Goal: Task Accomplishment & Management: Use online tool/utility

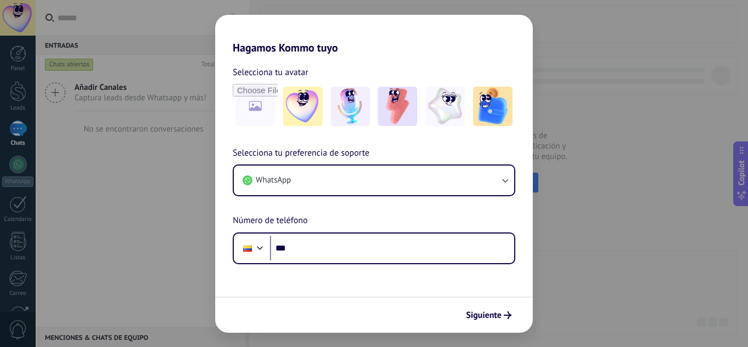
click at [324, 210] on div "Selecciona tu preferencia de soporte WhatsApp Número de teléfono Phone ***" at bounding box center [373, 205] width 317 height 118
click at [328, 213] on div "Selecciona tu preferencia de soporte WhatsApp Número de teléfono Phone ***" at bounding box center [373, 205] width 317 height 118
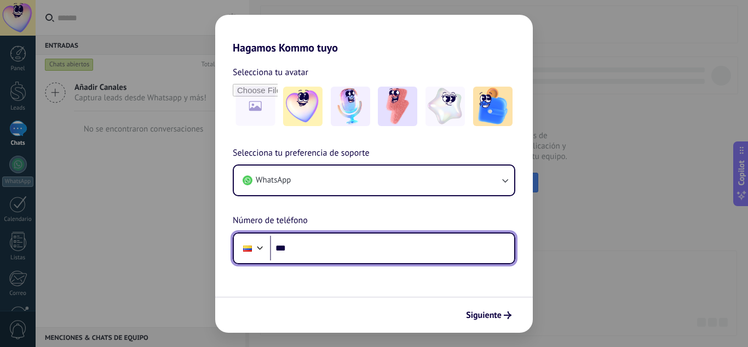
click at [325, 246] on input "***" at bounding box center [392, 247] width 244 height 25
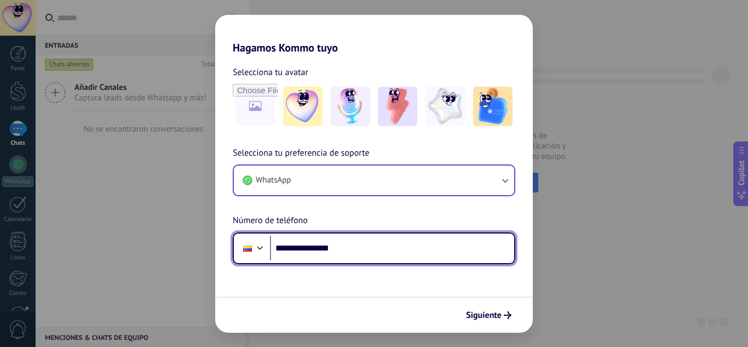
type input "**********"
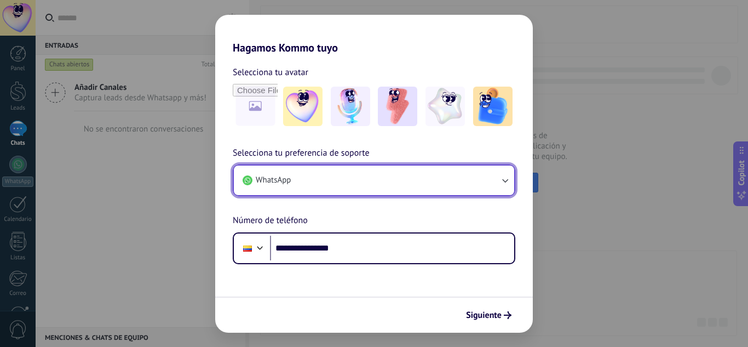
click at [412, 183] on button "WhatsApp" at bounding box center [374, 180] width 280 height 30
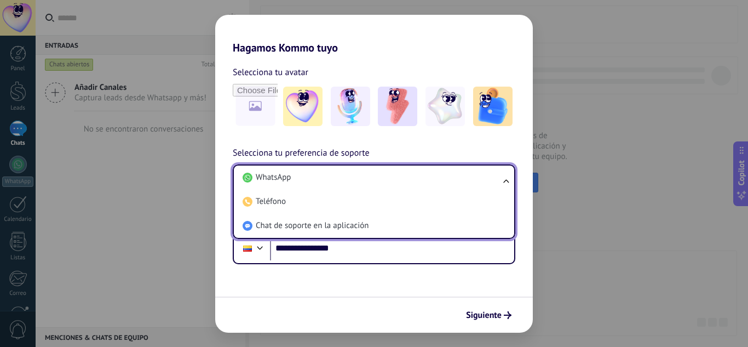
click at [412, 183] on li "WhatsApp" at bounding box center [371, 177] width 267 height 24
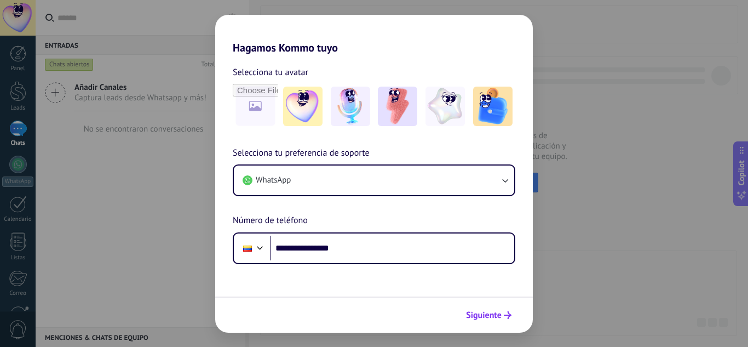
click at [490, 313] on span "Siguiente" at bounding box center [484, 315] width 36 height 8
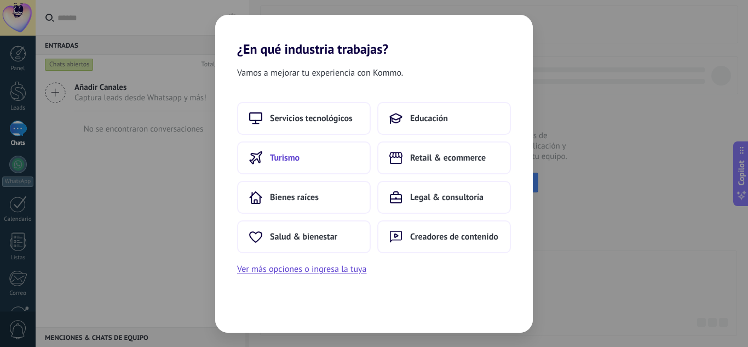
click at [268, 155] on button "Turismo" at bounding box center [304, 157] width 134 height 33
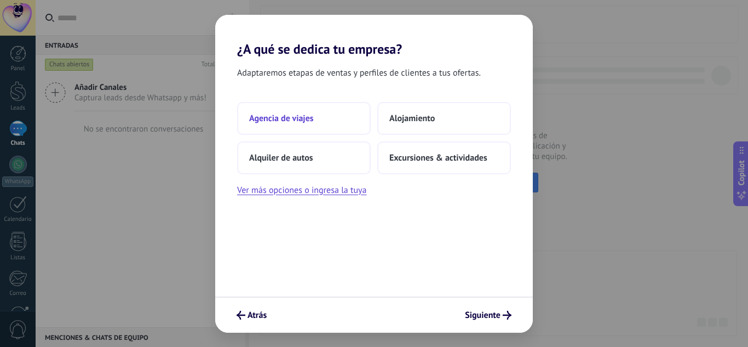
click at [309, 118] on span "Agencia de viajes" at bounding box center [281, 118] width 65 height 11
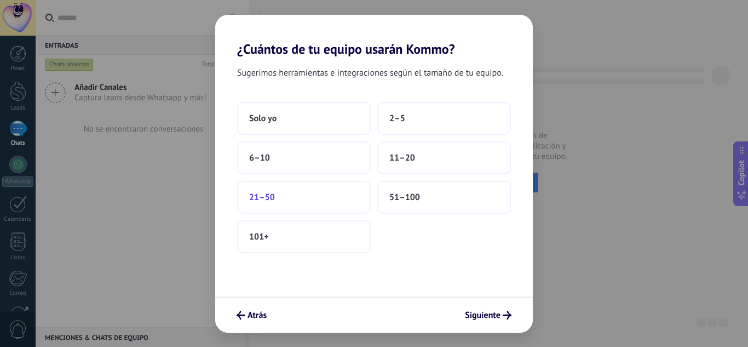
click at [280, 200] on button "21–50" at bounding box center [304, 197] width 134 height 33
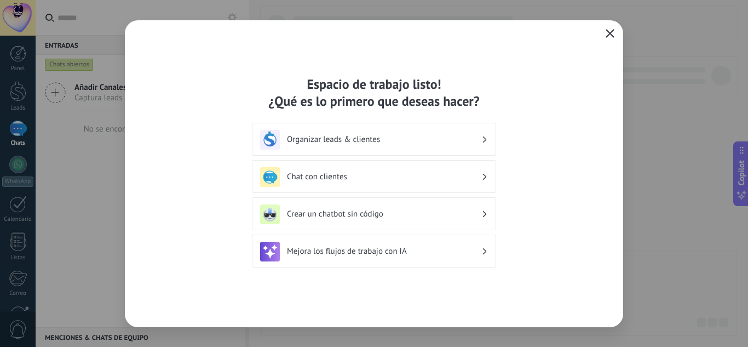
click at [608, 33] on icon "button" at bounding box center [609, 33] width 9 height 9
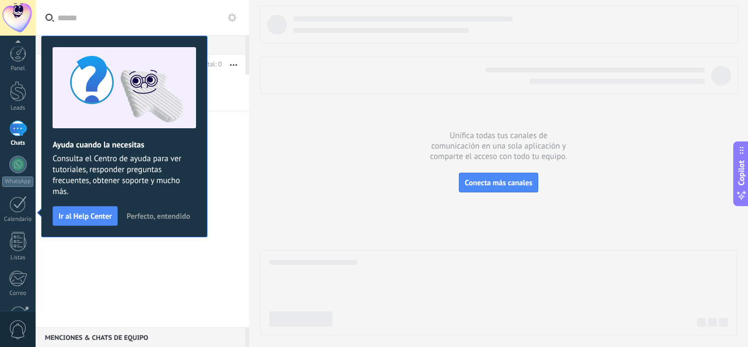
scroll to position [109, 0]
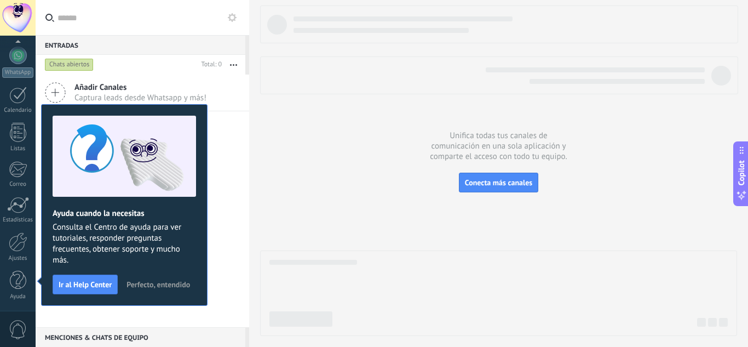
click at [171, 282] on span "Perfecto, entendido" at bounding box center [157, 284] width 63 height 8
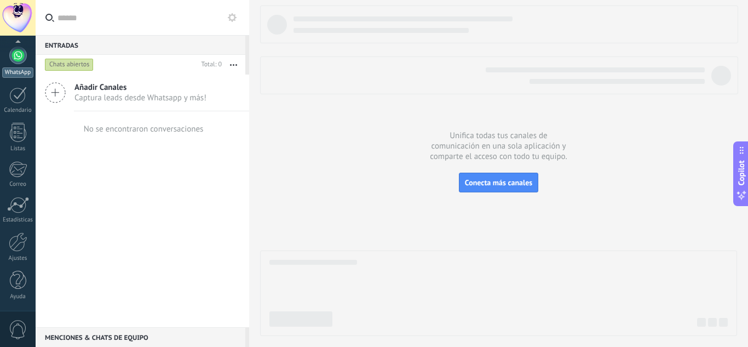
click at [14, 56] on div at bounding box center [18, 56] width 18 height 18
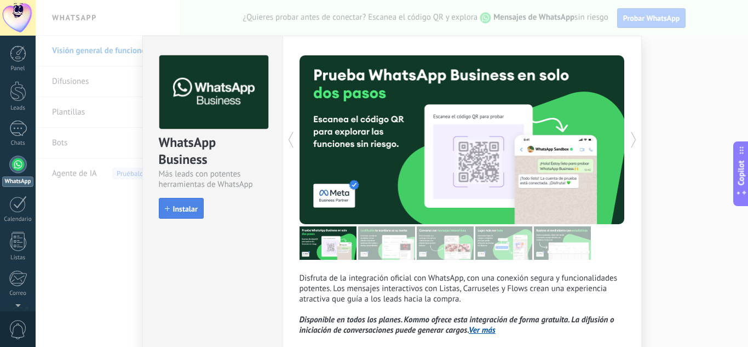
click at [173, 211] on span "Instalar" at bounding box center [185, 209] width 25 height 8
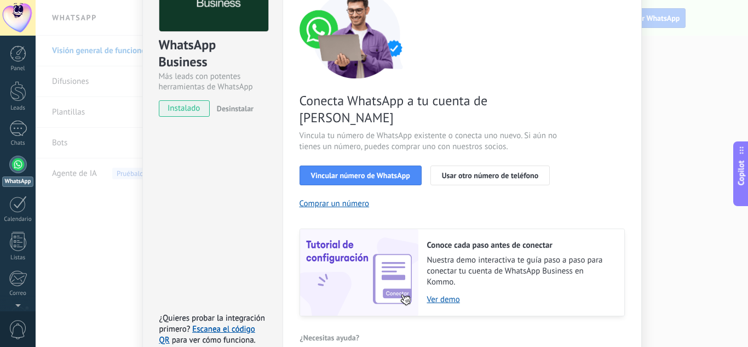
scroll to position [30, 0]
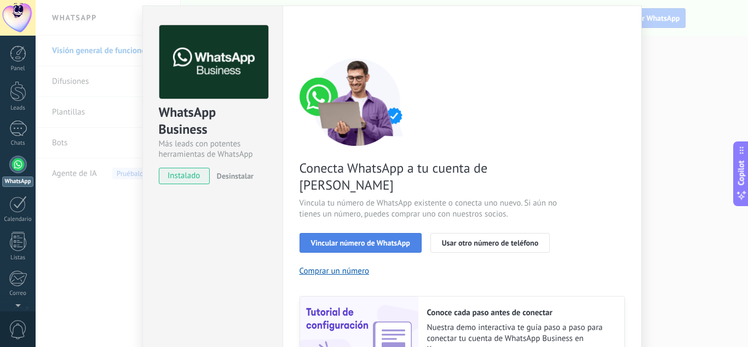
click at [355, 239] on span "Vincular número de WhatsApp" at bounding box center [360, 243] width 99 height 8
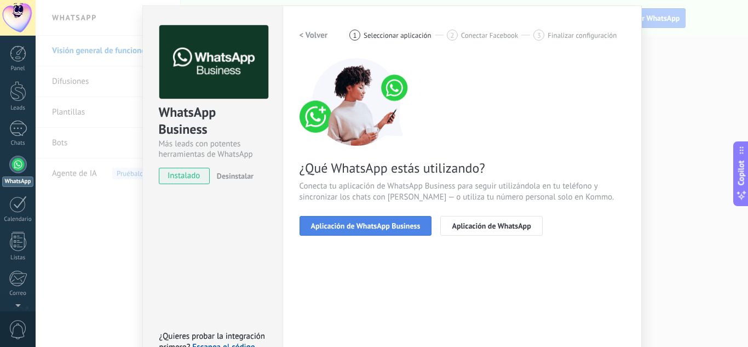
click at [382, 225] on span "Aplicación de WhatsApp Business" at bounding box center [365, 226] width 109 height 8
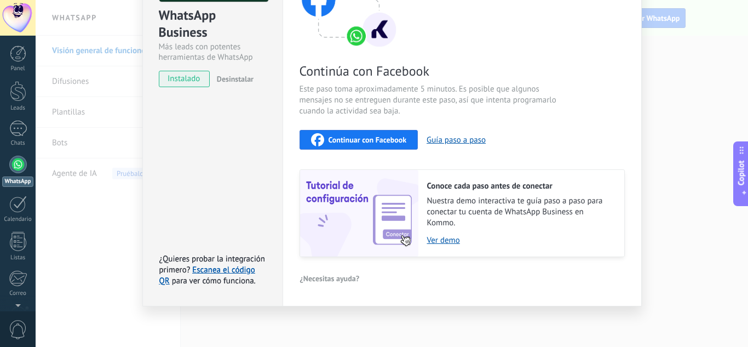
scroll to position [18, 0]
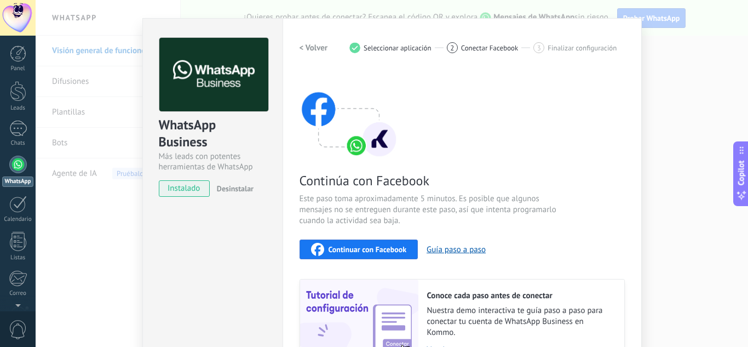
click at [362, 243] on div "Continuar con Facebook" at bounding box center [359, 249] width 96 height 13
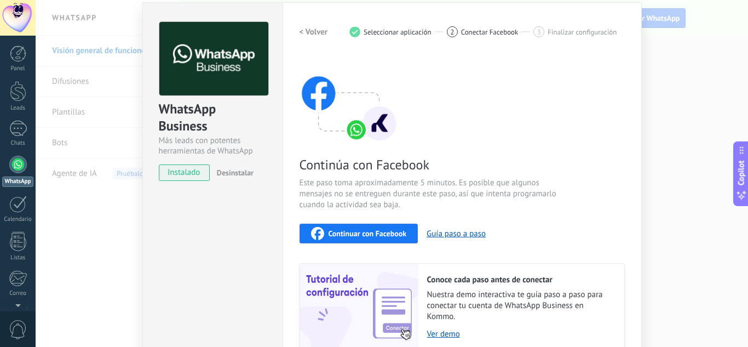
scroll to position [0, 0]
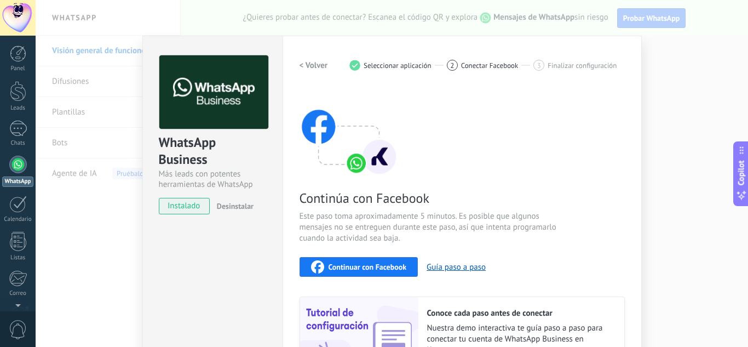
click at [671, 146] on div "WhatsApp Business Más leads con potentes herramientas de WhatsApp instalado Des…" at bounding box center [392, 173] width 712 height 347
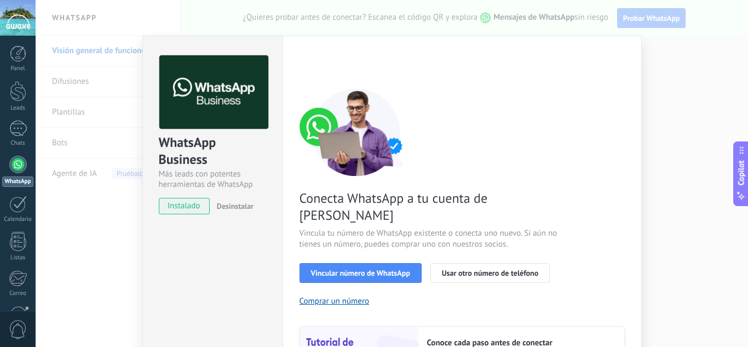
scroll to position [55, 0]
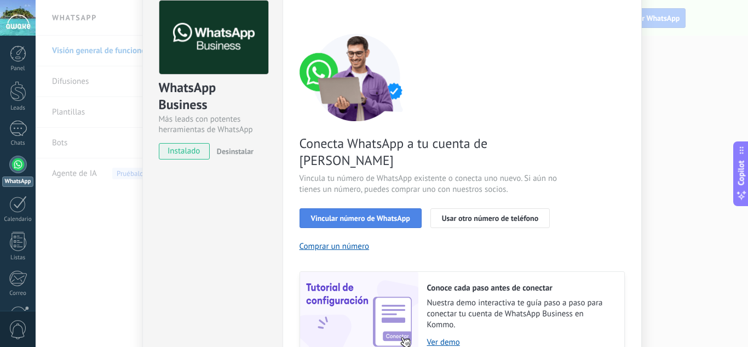
click at [363, 214] on span "Vincular número de WhatsApp" at bounding box center [360, 218] width 99 height 8
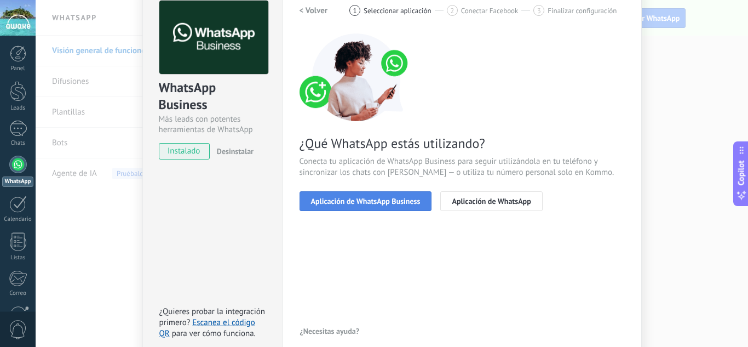
click at [370, 200] on span "Aplicación de WhatsApp Business" at bounding box center [365, 201] width 109 height 8
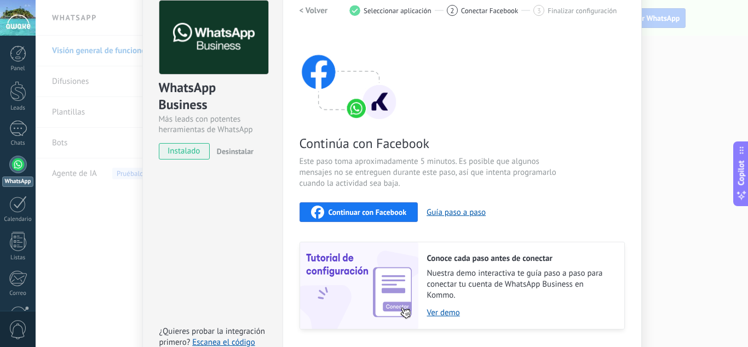
click at [373, 211] on span "Continuar con Facebook" at bounding box center [367, 212] width 78 height 8
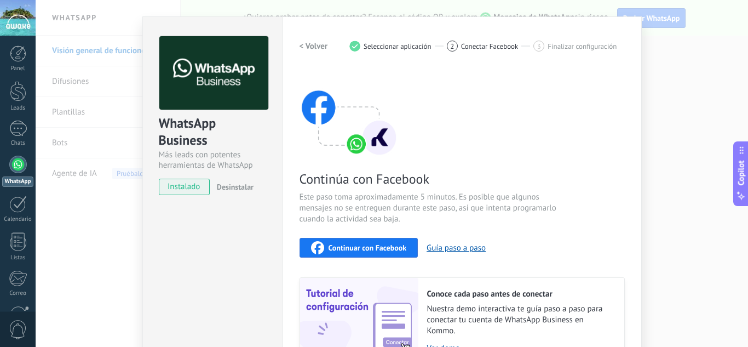
scroll to position [0, 0]
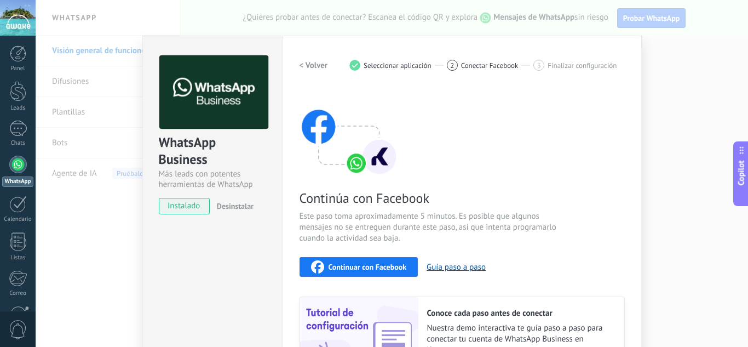
click at [695, 136] on div "WhatsApp Business Más leads con potentes herramientas de WhatsApp instalado Des…" at bounding box center [392, 173] width 712 height 347
